Goal: Information Seeking & Learning: Learn about a topic

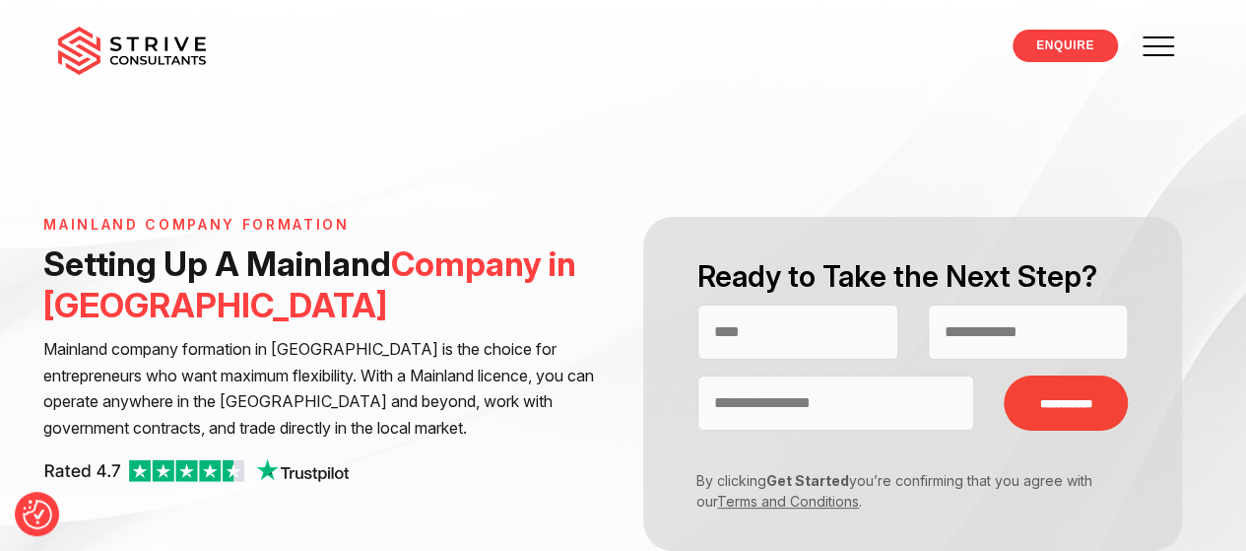
click at [780, 506] on link "Terms and Conditions" at bounding box center [788, 501] width 142 height 17
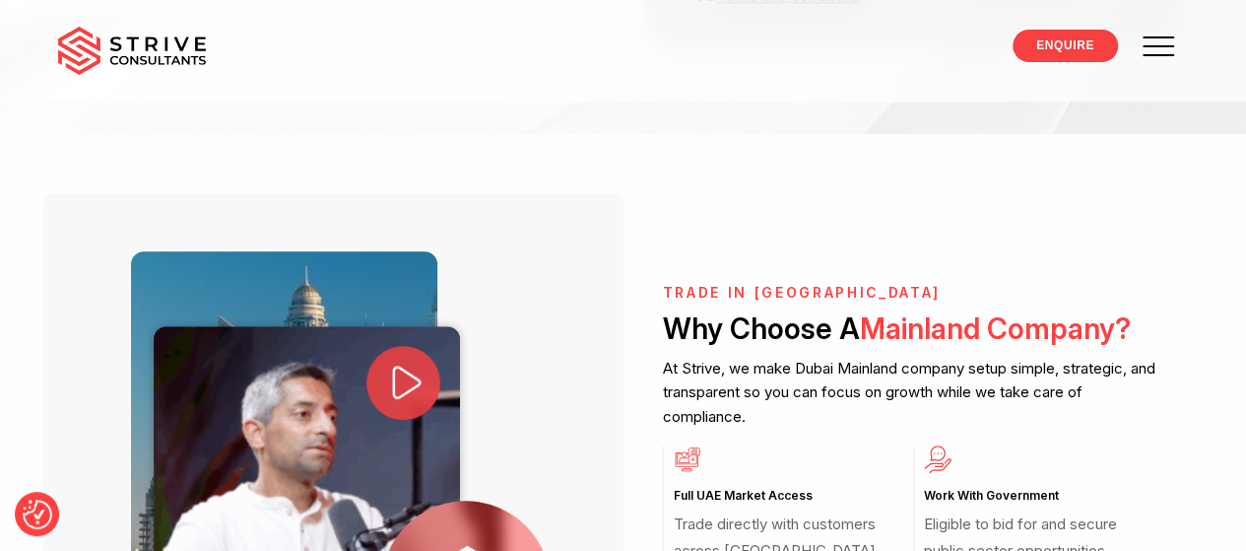
scroll to position [591, 0]
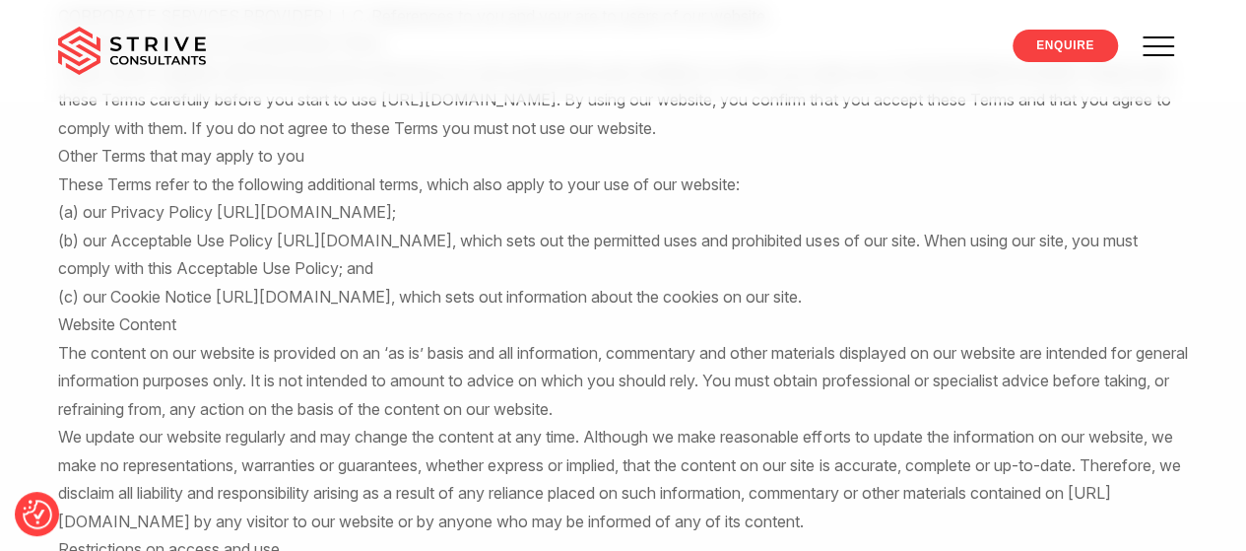
scroll to position [493, 0]
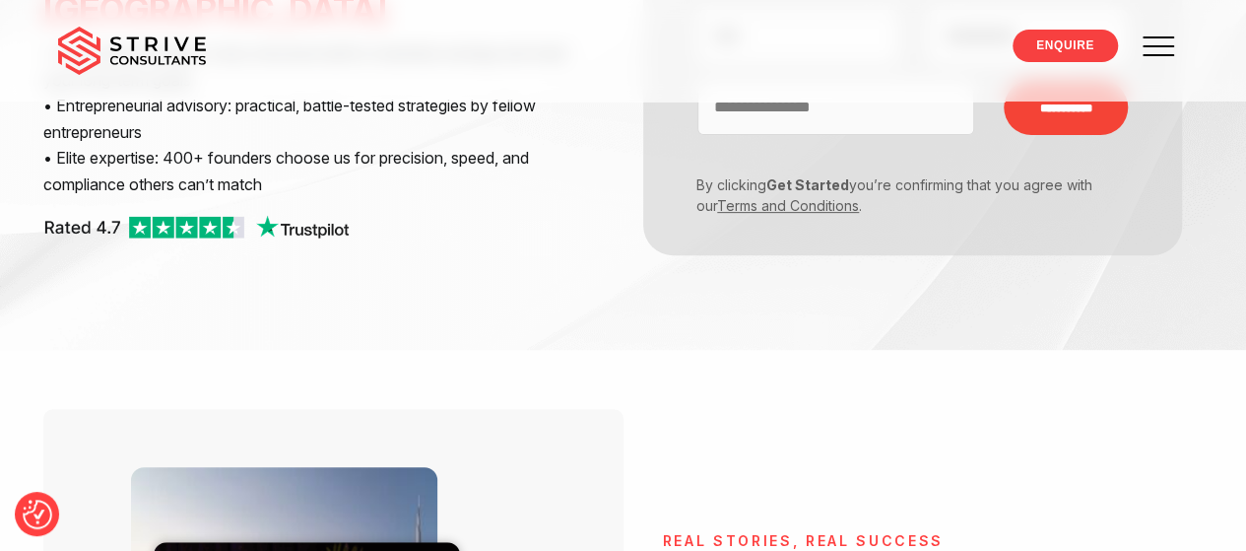
scroll to position [99, 0]
